Goal: Navigation & Orientation: Find specific page/section

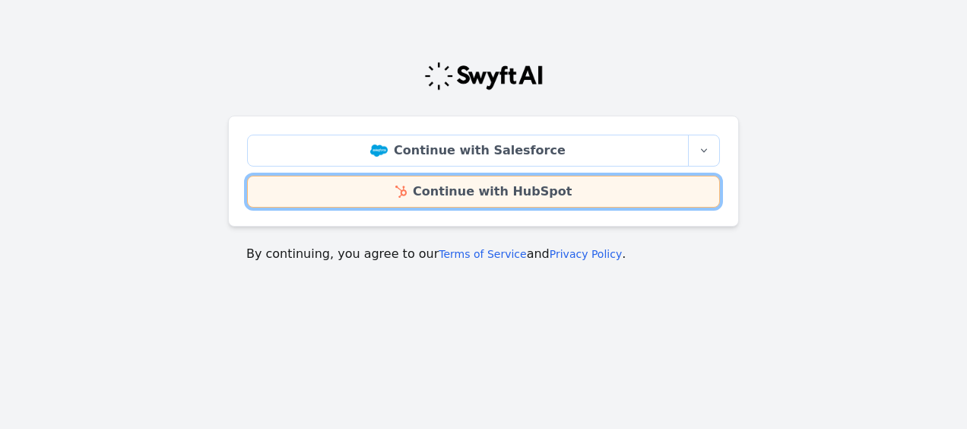
click at [505, 195] on link "Continue with HubSpot" at bounding box center [483, 192] width 473 height 32
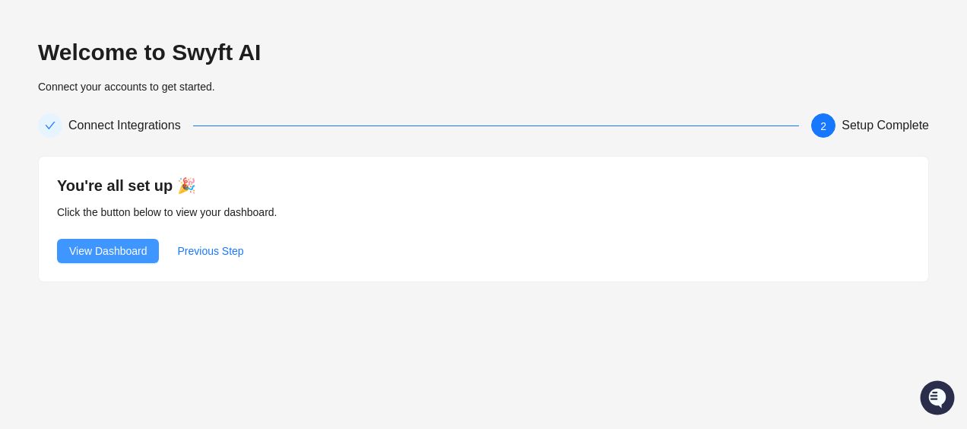
click at [112, 250] on span "View Dashboard" at bounding box center [108, 250] width 78 height 17
